Goal: Check status: Check status

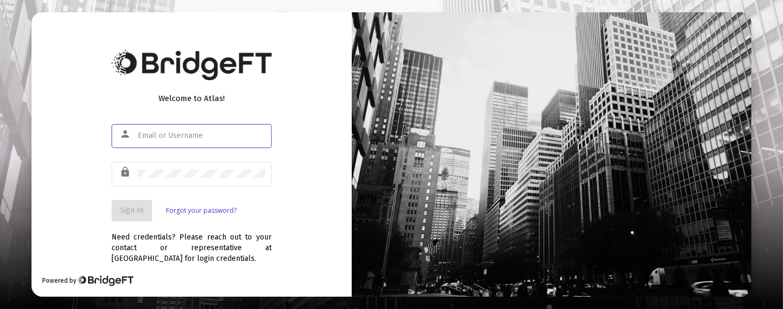
type input "[PERSON_NAME][EMAIL_ADDRESS][DOMAIN_NAME]"
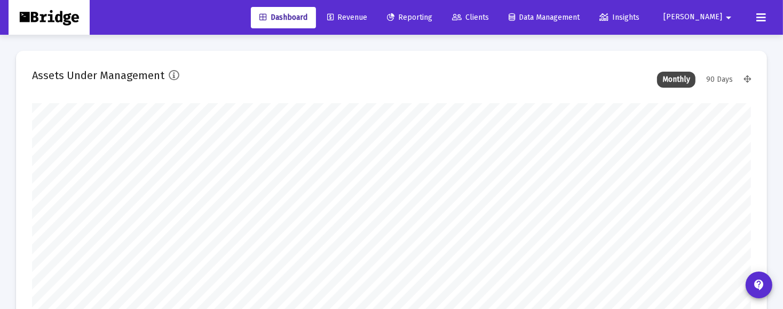
scroll to position [214, 719]
type input "[DATE]"
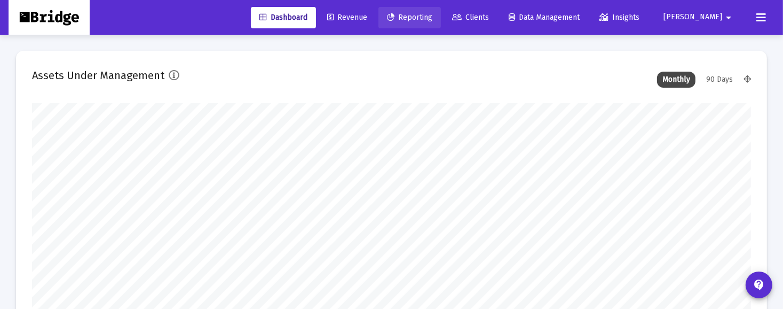
click at [432, 17] on span "Reporting" at bounding box center [409, 17] width 45 height 9
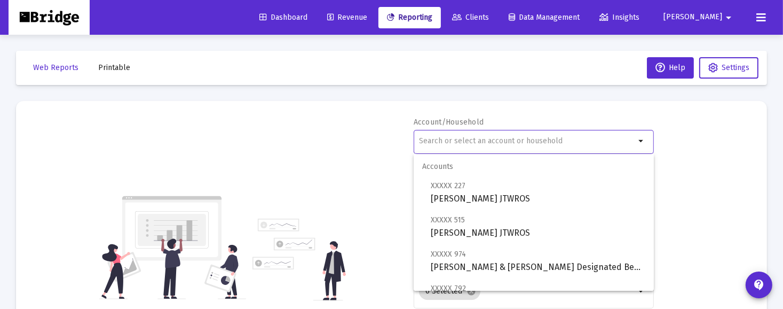
click at [437, 142] on input "text" at bounding box center [527, 141] width 216 height 9
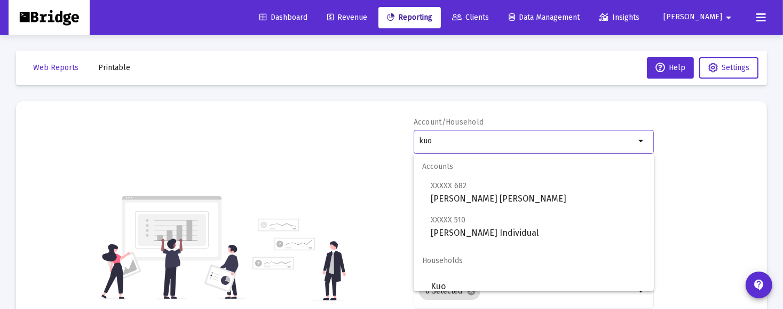
scroll to position [9, 0]
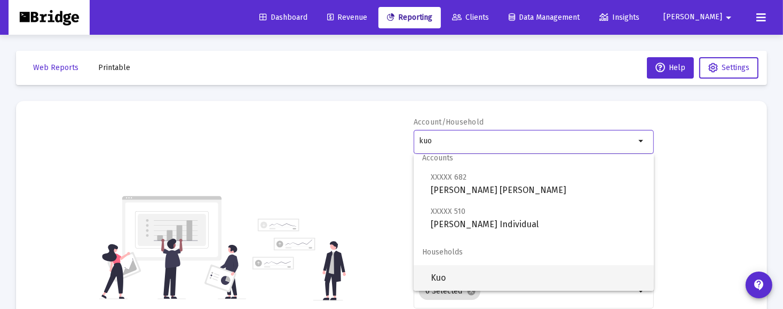
click at [439, 273] on span "Kuo" at bounding box center [538, 278] width 215 height 26
type input "Kuo"
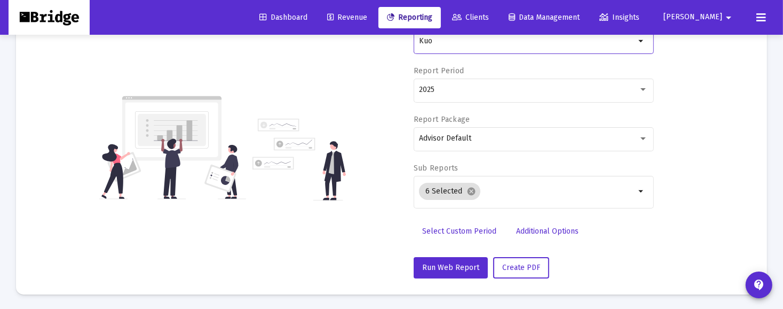
scroll to position [99, 0]
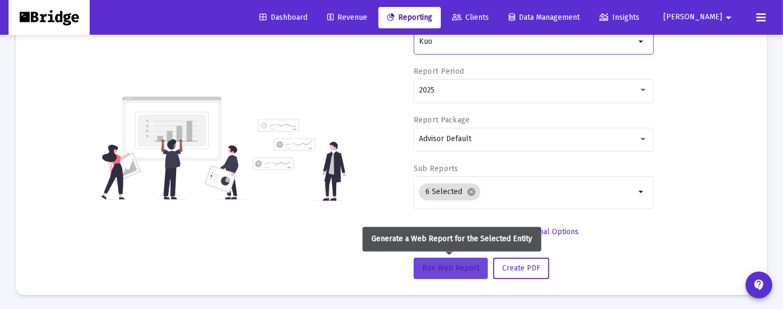
click at [455, 266] on span "Run Web Report" at bounding box center [450, 267] width 57 height 9
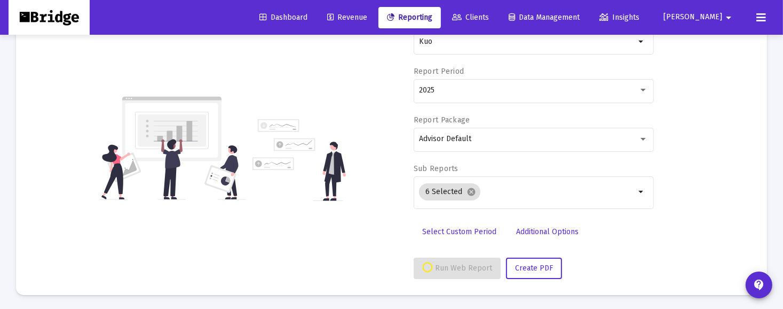
select select "View all"
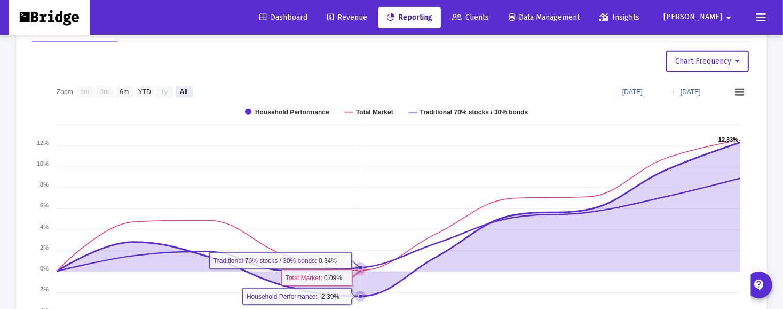
scroll to position [899, 0]
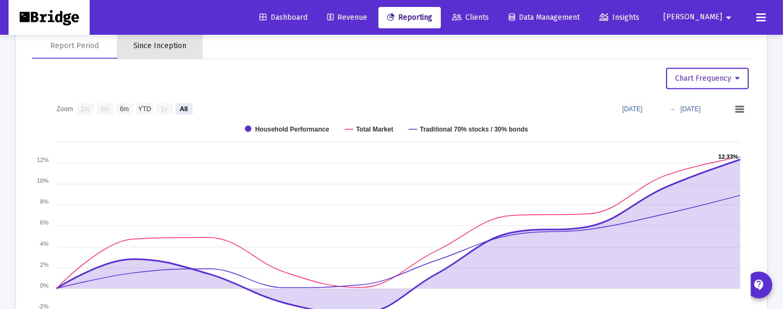
click at [174, 47] on div "Since Inception" at bounding box center [160, 46] width 53 height 11
select select "View all"
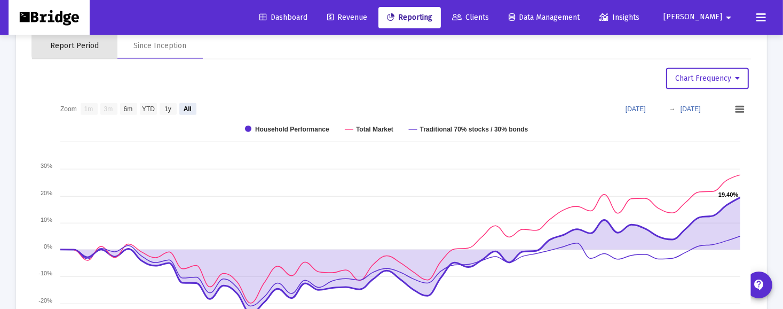
click at [82, 42] on div "Report Period" at bounding box center [75, 46] width 49 height 11
select select "View all"
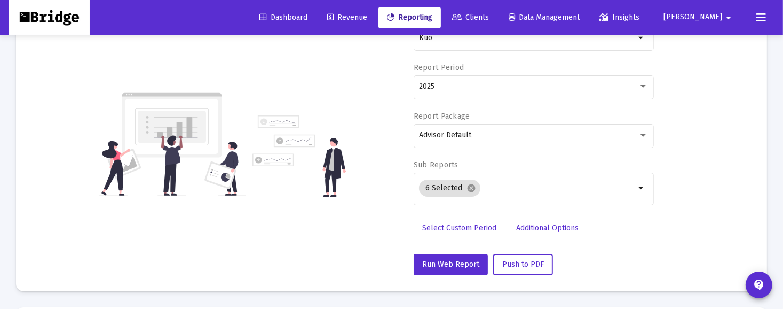
scroll to position [103, 0]
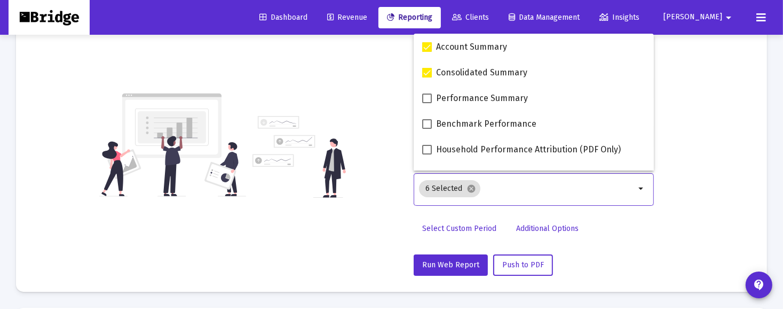
click at [539, 189] on input "Selection" at bounding box center [560, 188] width 151 height 9
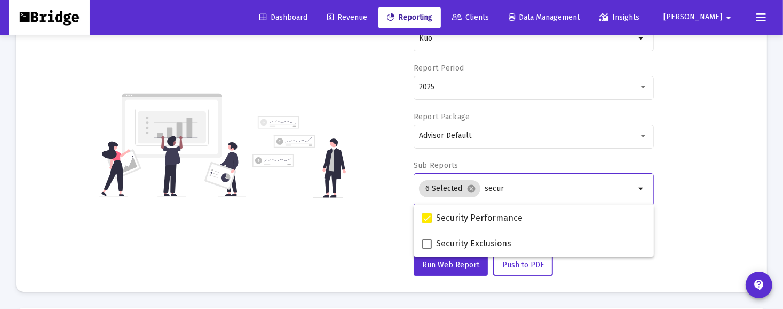
type input "secur"
click at [717, 185] on div "Account/Household Kuo arrow_drop_down Report Period 2025 Report Package Advisor…" at bounding box center [391, 144] width 719 height 261
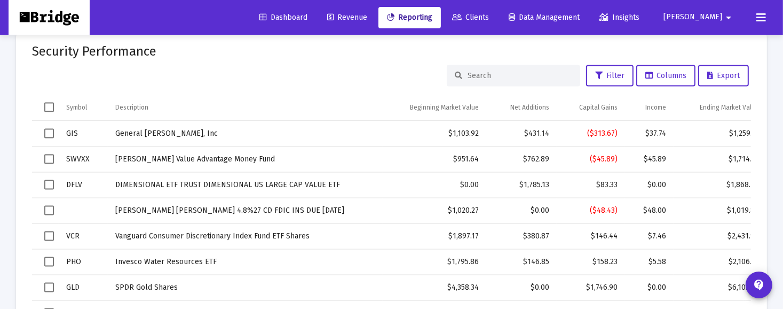
scroll to position [1598, 0]
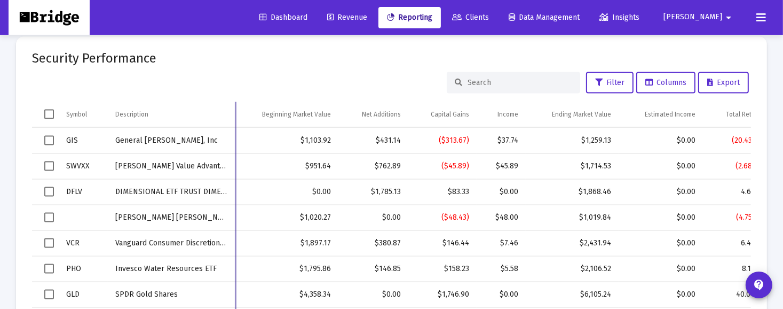
drag, startPoint x: 383, startPoint y: 111, endPoint x: 235, endPoint y: 114, distance: 147.9
click at [235, 114] on div "Symbol Description Beginning Market Value Net Additions Capital Gains Income En…" at bounding box center [391, 235] width 719 height 267
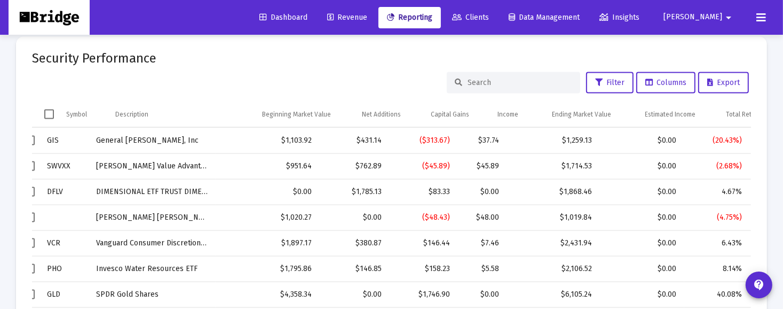
scroll to position [0, 19]
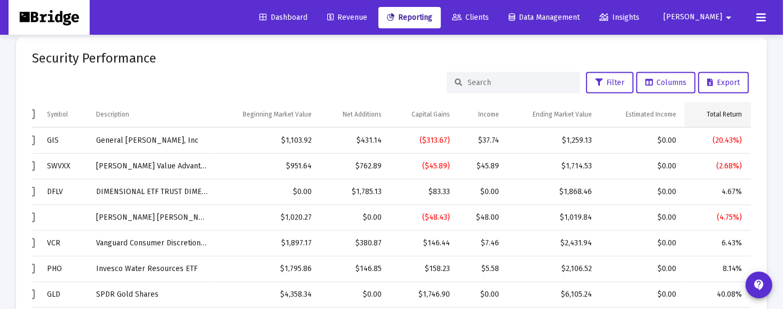
click at [732, 112] on div "Total Return" at bounding box center [724, 114] width 35 height 9
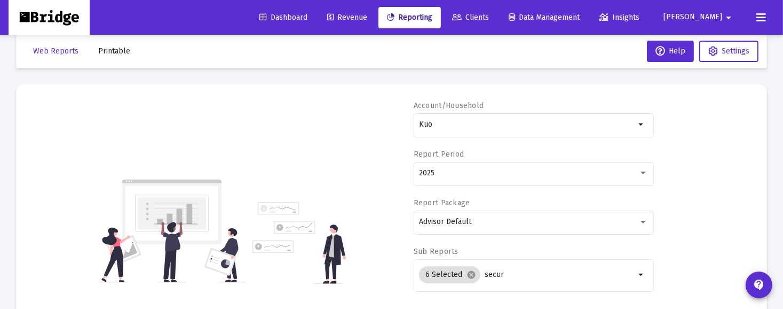
scroll to position [0, 0]
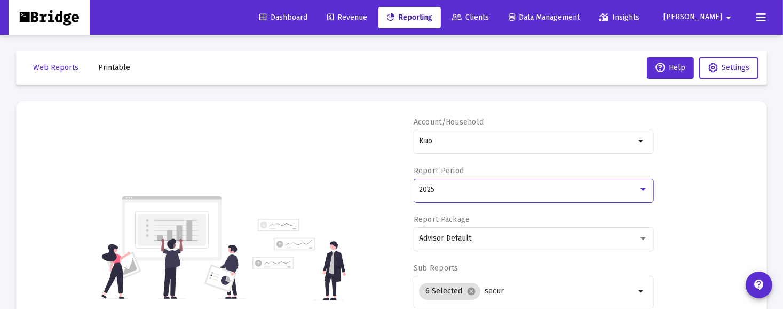
click at [536, 190] on div "2025" at bounding box center [528, 189] width 219 height 9
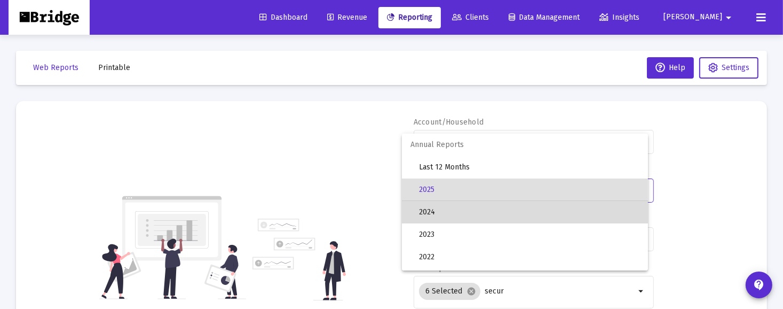
click at [510, 215] on span "2024" at bounding box center [529, 212] width 221 height 22
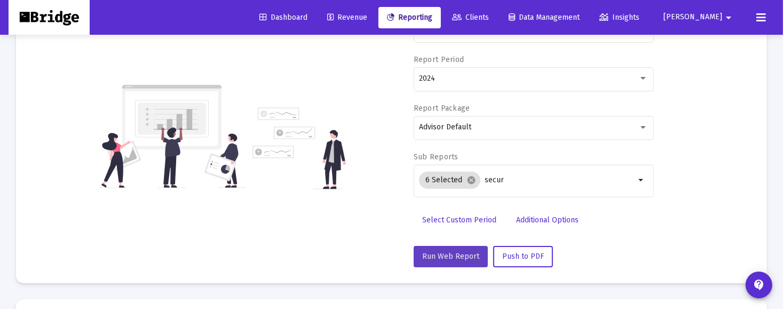
click at [453, 260] on button "Run Web Report" at bounding box center [451, 256] width 74 height 21
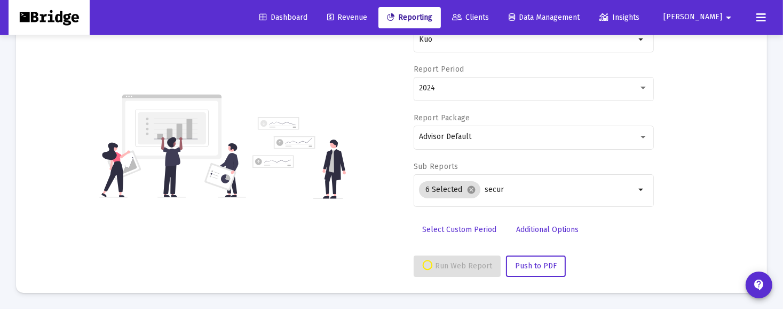
scroll to position [100, 0]
select select "View 1 year"
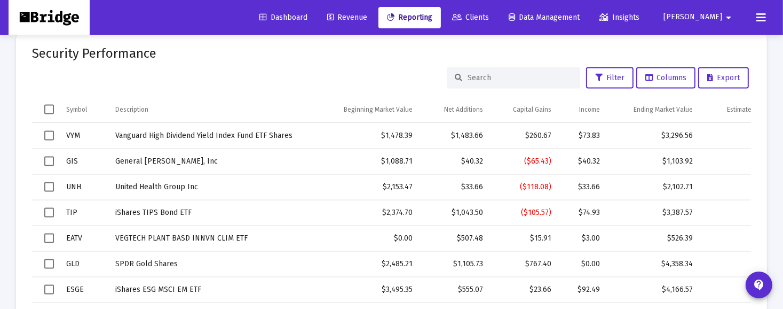
scroll to position [1602, 0]
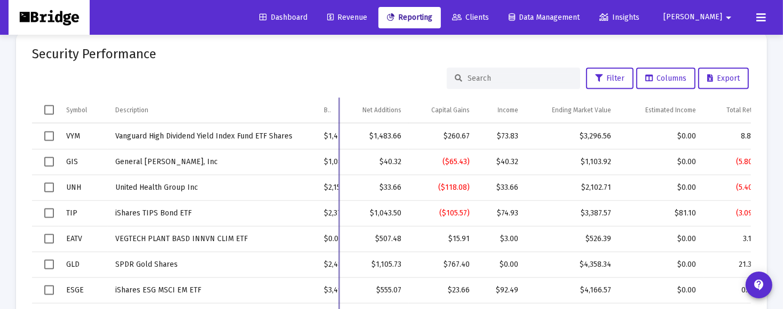
drag, startPoint x: 420, startPoint y: 104, endPoint x: 334, endPoint y: 106, distance: 86.0
click at [334, 106] on div "Symbol Description Beginning Market Value Net Additions Capital Gains Income En…" at bounding box center [391, 231] width 719 height 267
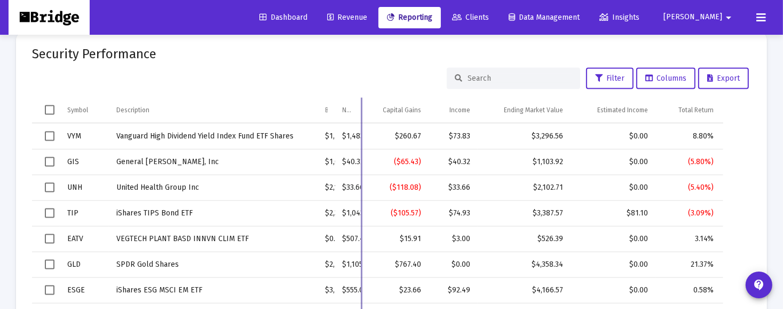
drag, startPoint x: 404, startPoint y: 107, endPoint x: 360, endPoint y: 105, distance: 44.4
click at [360, 105] on div "Symbol Description Beginning Market Value Net Additions Capital Gains Income En…" at bounding box center [377, 231] width 691 height 267
click at [705, 106] on div "Total Return" at bounding box center [696, 110] width 35 height 9
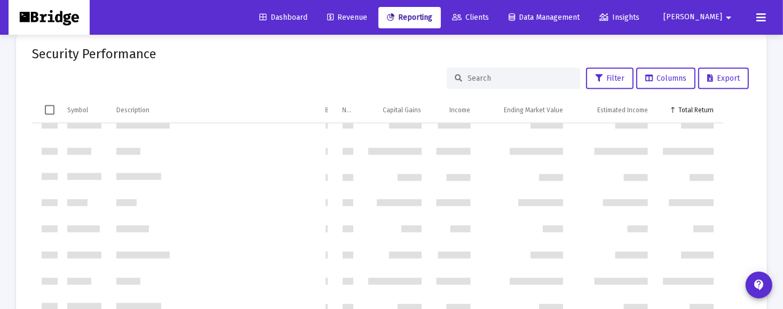
scroll to position [0, 0]
